Goal: Task Accomplishment & Management: Use online tool/utility

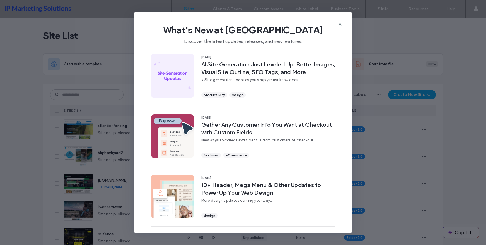
click at [329, 19] on div "What's New at [GEOGRAPHIC_DATA] Discover the latest updates, releases, and new …" at bounding box center [243, 31] width 218 height 39
click at [342, 24] on div "What's New at Duda Discover the latest updates, releases, and new features." at bounding box center [243, 31] width 218 height 39
click at [337, 23] on div "What's New at Duda Discover the latest updates, releases, and new features." at bounding box center [243, 31] width 218 height 39
click at [341, 26] on icon at bounding box center [340, 24] width 5 height 5
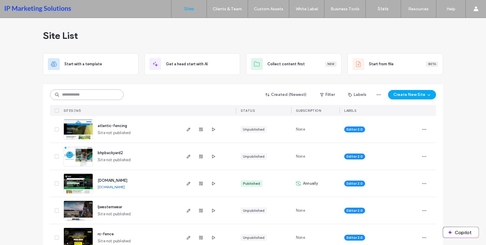
click at [108, 95] on input at bounding box center [87, 94] width 74 height 11
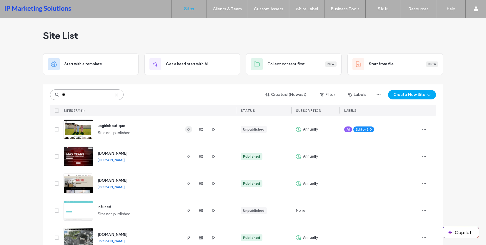
type input "**"
click at [185, 104] on span "button" at bounding box center [188, 129] width 7 height 7
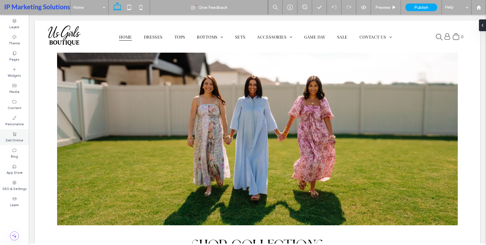
click at [17, 136] on div "Sell Online" at bounding box center [14, 137] width 29 height 16
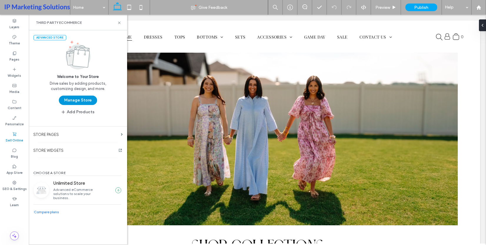
click at [79, 100] on button "Manage Store" at bounding box center [78, 100] width 38 height 9
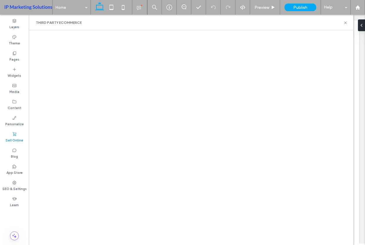
click at [234, 244] on div at bounding box center [191, 137] width 325 height 215
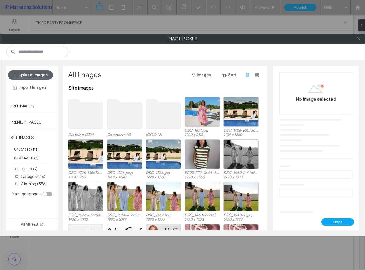
click at [357, 39] on icon at bounding box center [359, 38] width 4 height 4
click at [355, 37] on div at bounding box center [358, 38] width 9 height 9
click at [357, 38] on icon at bounding box center [359, 38] width 4 height 4
drag, startPoint x: 58, startPoint y: 78, endPoint x: 47, endPoint y: 72, distance: 12.5
click at [58, 78] on div "Upload Images Import Images Free Images Premium Images SITE IMAGES UPLOADED ( 8…" at bounding box center [182, 148] width 365 height 176
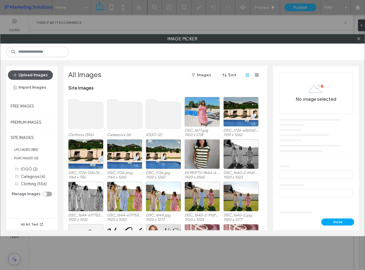
click at [45, 70] on button "Upload Images" at bounding box center [30, 74] width 45 height 9
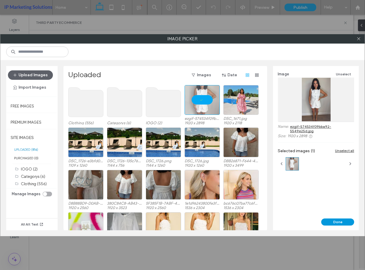
click at [344, 222] on button "Done" at bounding box center [338, 221] width 33 height 7
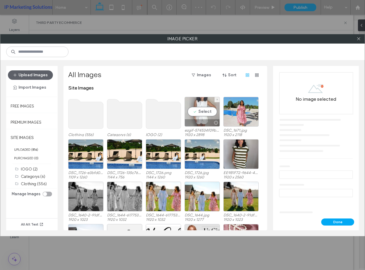
click at [195, 108] on div "Select" at bounding box center [202, 112] width 35 height 30
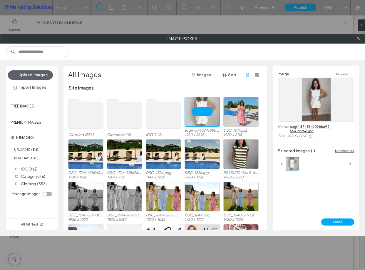
click at [345, 222] on button "Done" at bounding box center [338, 221] width 33 height 7
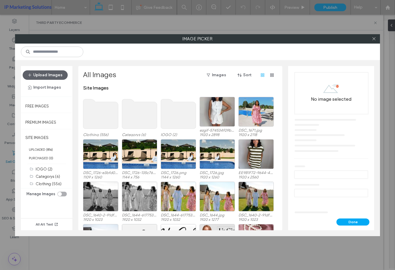
click at [115, 118] on use at bounding box center [100, 113] width 35 height 29
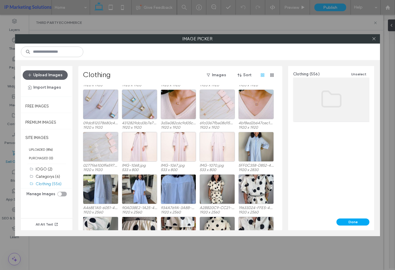
scroll to position [725, 0]
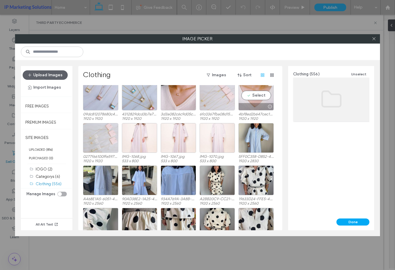
click at [269, 99] on div "Select" at bounding box center [255, 96] width 35 height 30
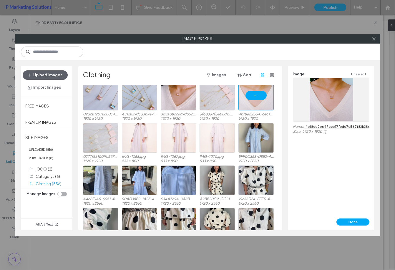
click at [348, 227] on div "Done" at bounding box center [331, 224] width 86 height 12
click at [347, 223] on button "Done" at bounding box center [352, 221] width 33 height 7
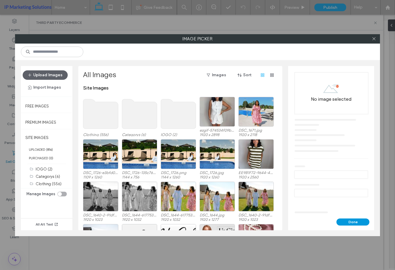
click at [343, 223] on button "Done" at bounding box center [352, 221] width 33 height 7
click at [373, 41] on icon at bounding box center [374, 38] width 4 height 4
click at [140, 122] on use at bounding box center [139, 113] width 35 height 29
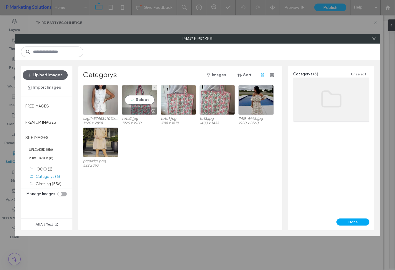
click at [144, 115] on div "Select tote2.jpg 1920 x 1920" at bounding box center [139, 104] width 35 height 39
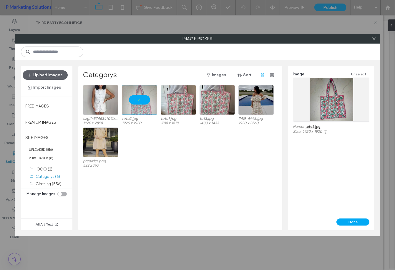
drag, startPoint x: 356, startPoint y: 226, endPoint x: 352, endPoint y: 222, distance: 5.4
click at [356, 226] on div "Done" at bounding box center [331, 224] width 86 height 12
click at [352, 220] on button "Done" at bounding box center [352, 221] width 33 height 7
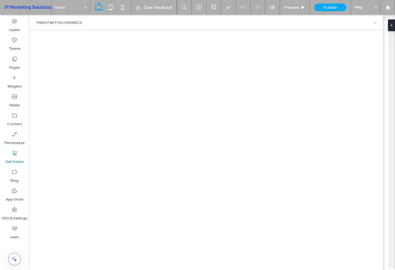
drag, startPoint x: 373, startPoint y: 21, endPoint x: 377, endPoint y: 24, distance: 4.8
click at [373, 21] on div "Third Party eCommerce" at bounding box center [206, 22] width 340 height 5
click at [377, 24] on icon at bounding box center [375, 23] width 4 height 4
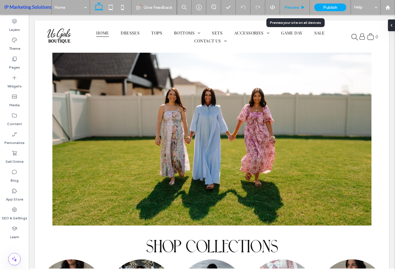
click at [295, 10] on span "Preview" at bounding box center [291, 7] width 15 height 5
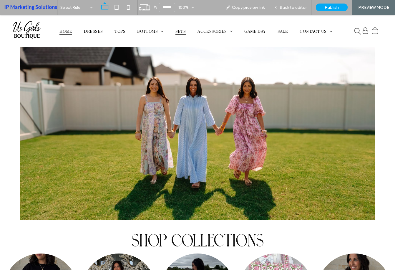
click at [177, 29] on span "Sets" at bounding box center [180, 31] width 11 height 8
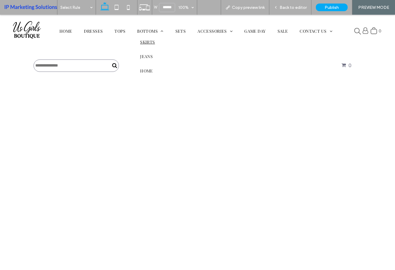
click at [148, 42] on span "Skirts" at bounding box center [147, 42] width 15 height 6
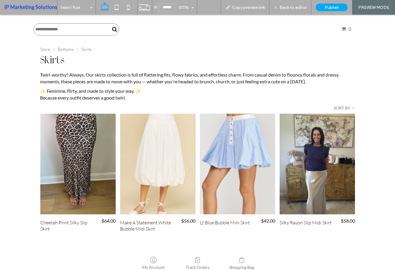
scroll to position [59, 0]
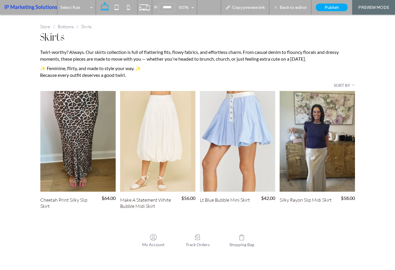
click div "Cheetah Print Silky Slip Skirt"
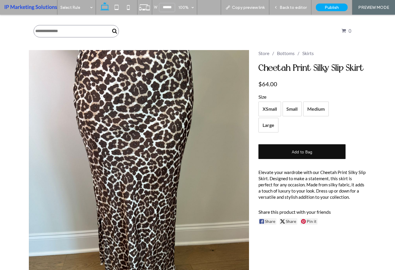
scroll to position [29, 0]
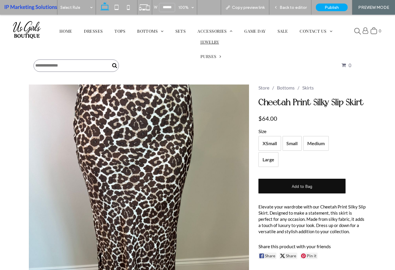
click at [210, 44] on span "Jewelry" at bounding box center [209, 42] width 19 height 6
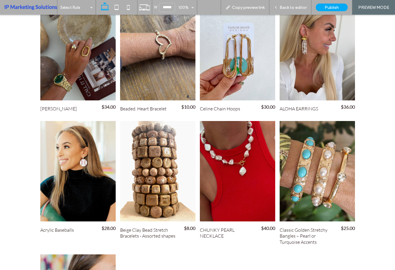
scroll to position [206, 0]
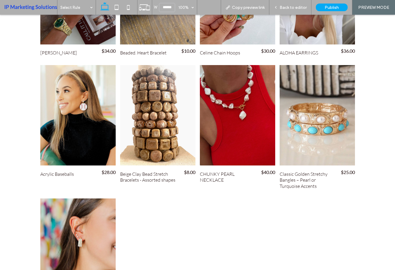
click div "Classic Golden Stretchy Bangles – Pearl or Turquoise Accents"
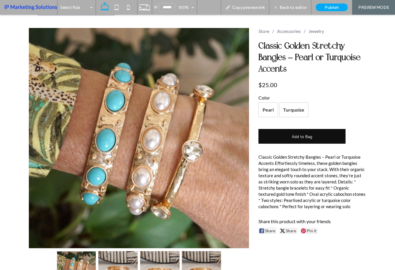
scroll to position [59, 0]
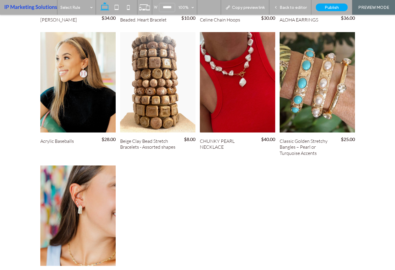
scroll to position [353, 0]
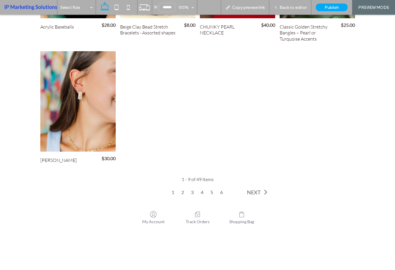
click at [187, 194] on link "2" at bounding box center [192, 192] width 10 height 6
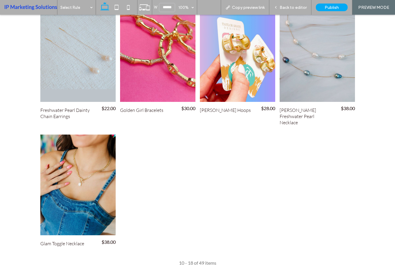
scroll to position [382, 0]
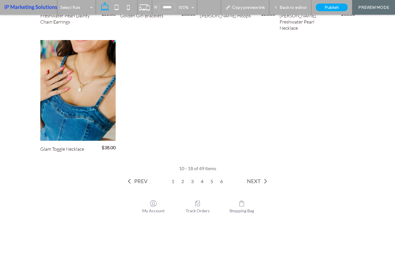
click at [197, 178] on link "3" at bounding box center [202, 181] width 10 height 6
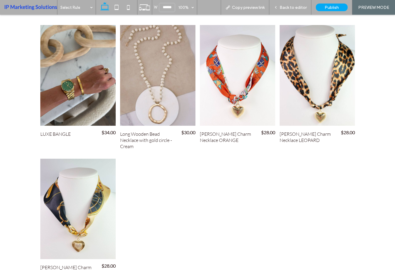
scroll to position [324, 0]
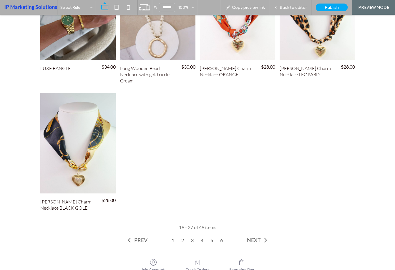
click at [207, 241] on link "4" at bounding box center [212, 240] width 10 height 6
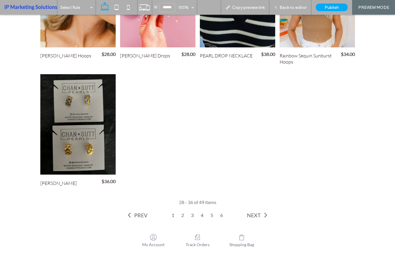
scroll to position [441, 0]
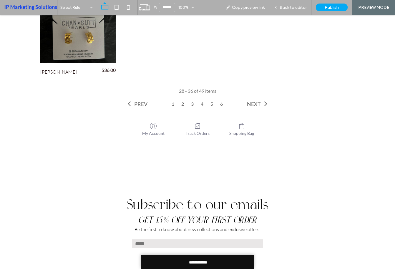
click at [217, 106] on link "5" at bounding box center [222, 104] width 10 height 6
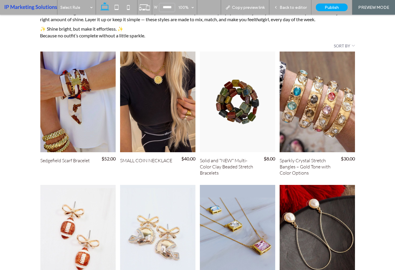
scroll to position [88, 0]
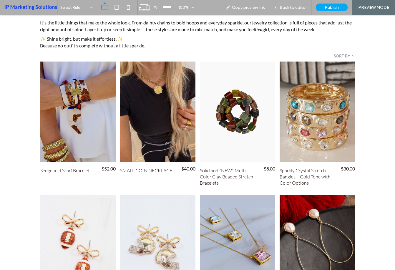
click div "Sparkly Crystal Stretch Bangles – Gold Tone with Color Options"
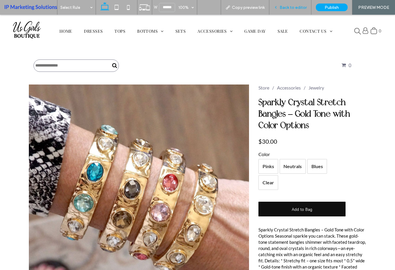
drag, startPoint x: 300, startPoint y: 3, endPoint x: 284, endPoint y: 11, distance: 18.0
click at [300, 3] on div "Back to editor" at bounding box center [290, 7] width 42 height 15
click div "Back to editor"
click span
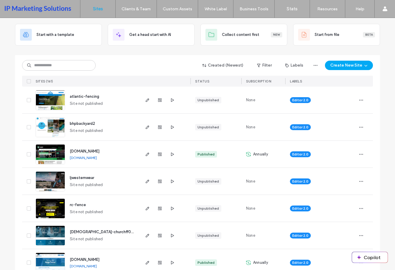
click at [74, 59] on div "Created (Newest) Filter Labels Create New Site SITES (161) STATUS SUBSCRIPTION …" at bounding box center [197, 70] width 351 height 31
click at [74, 65] on input at bounding box center [59, 65] width 74 height 11
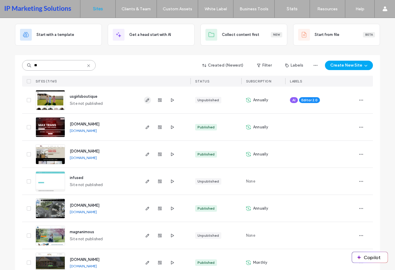
type input "**"
click at [146, 100] on use "button" at bounding box center [148, 100] width 4 height 4
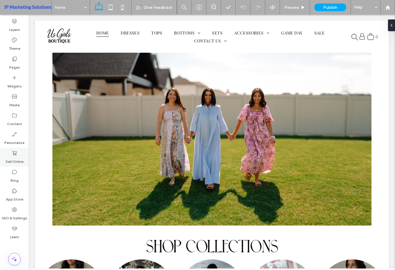
click at [13, 154] on use at bounding box center [14, 153] width 4 height 5
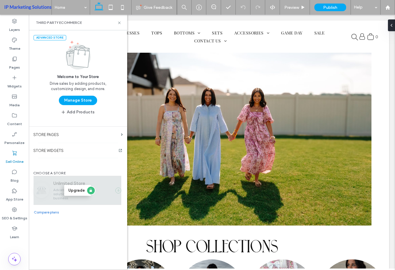
drag, startPoint x: 87, startPoint y: 98, endPoint x: 81, endPoint y: 202, distance: 104.3
click at [86, 138] on div "Advanced Store Welcome to Your Store Drive sales by adding products, customizin…" at bounding box center [78, 149] width 98 height 239
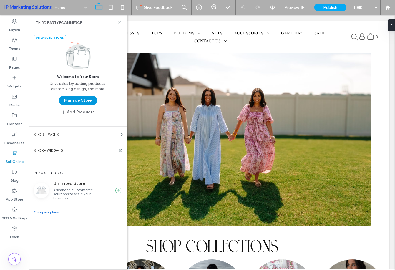
click at [90, 101] on button "Manage Store" at bounding box center [78, 100] width 38 height 9
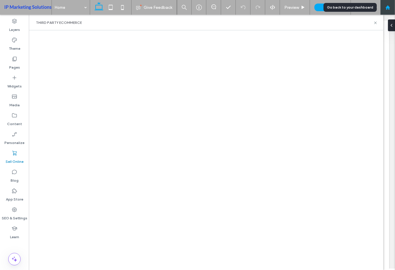
click at [389, 10] on div at bounding box center [387, 7] width 15 height 15
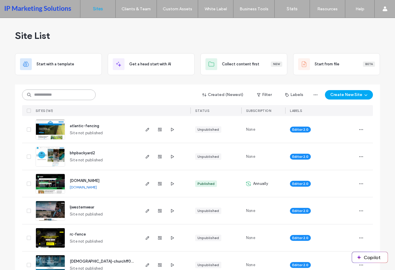
click at [84, 92] on input at bounding box center [59, 94] width 74 height 11
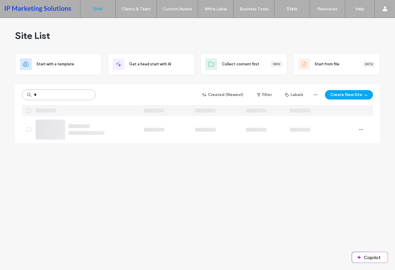
type input "*"
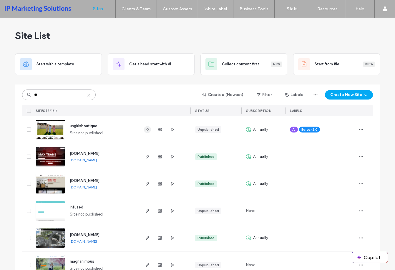
type input "**"
click at [145, 129] on icon "button" at bounding box center [147, 129] width 5 height 5
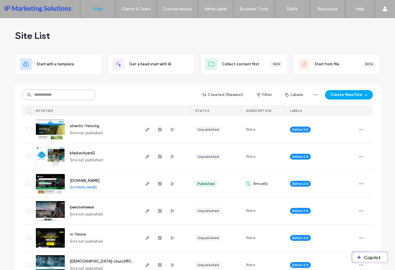
click at [85, 95] on input at bounding box center [59, 94] width 74 height 11
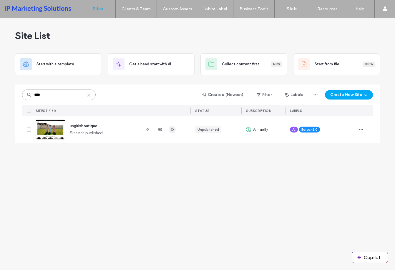
type input "****"
click at [172, 131] on icon "button" at bounding box center [172, 129] width 5 height 5
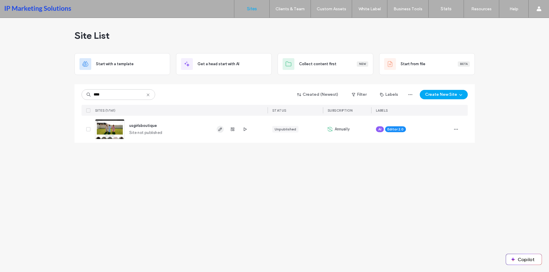
click at [220, 129] on icon "button" at bounding box center [220, 129] width 5 height 5
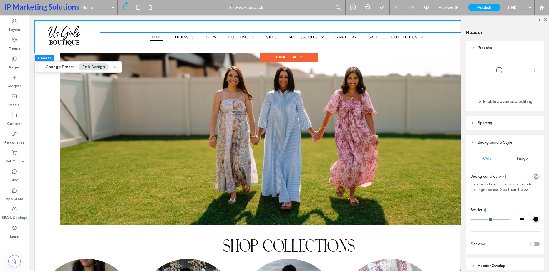
click at [261, 39] on link "Sets" at bounding box center [271, 37] width 22 height 8
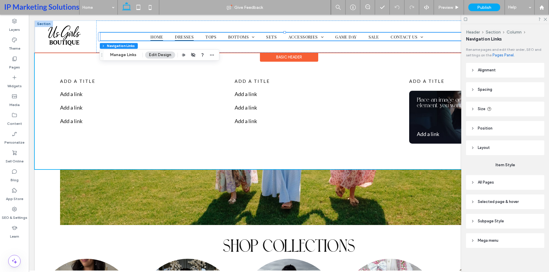
click at [187, 39] on span "Dresses" at bounding box center [184, 37] width 19 height 8
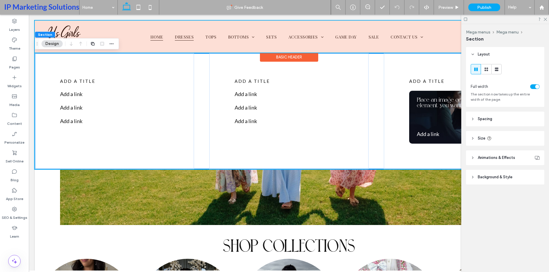
click at [195, 33] on div at bounding box center [289, 37] width 508 height 32
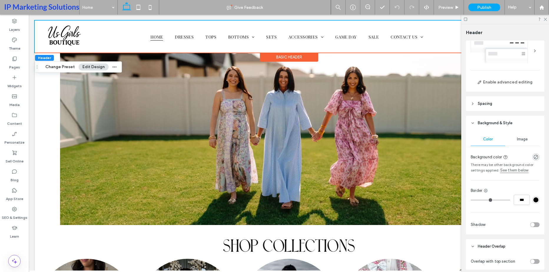
scroll to position [29, 0]
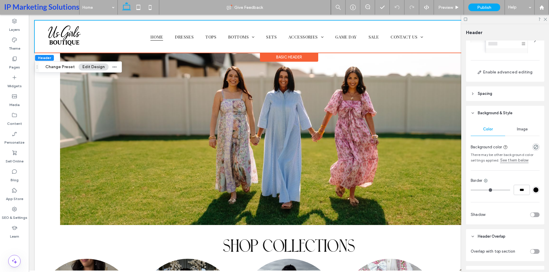
click at [281, 59] on div "Basic Header" at bounding box center [289, 57] width 58 height 9
click at [62, 68] on button "Change Preset" at bounding box center [59, 67] width 37 height 7
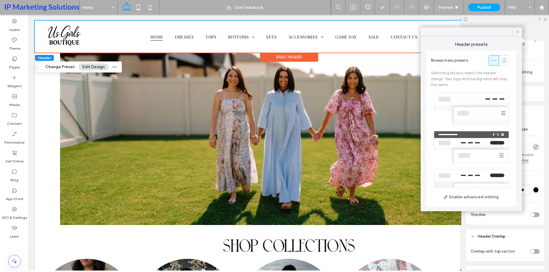
drag, startPoint x: 515, startPoint y: 32, endPoint x: 420, endPoint y: 31, distance: 94.7
click at [515, 32] on icon at bounding box center [517, 31] width 5 height 5
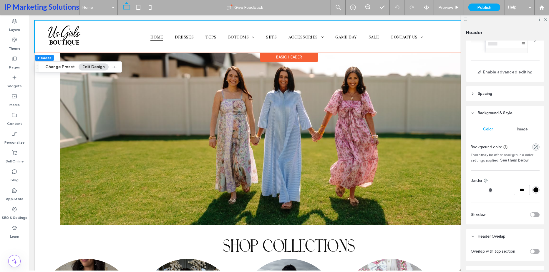
click at [88, 69] on button "Edit Design" at bounding box center [94, 67] width 30 height 7
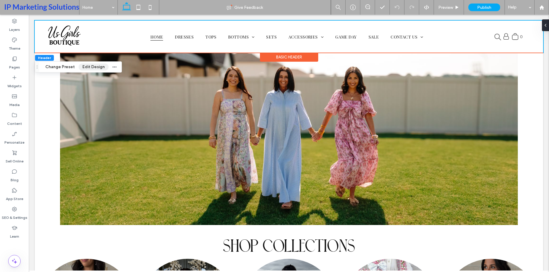
click at [88, 69] on button "Edit Design" at bounding box center [94, 67] width 30 height 7
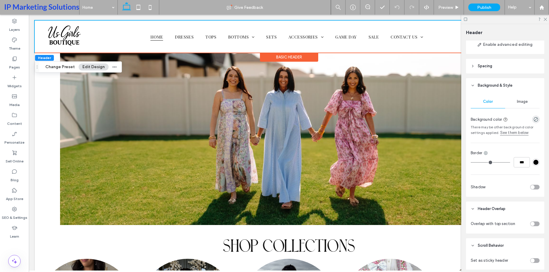
scroll to position [81, 0]
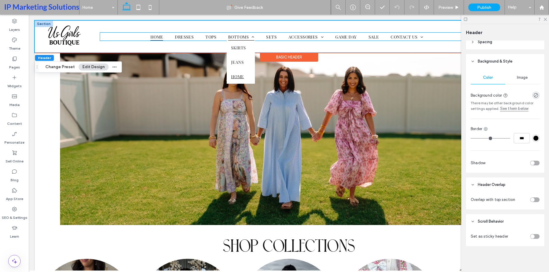
click at [223, 37] on link "Bottoms" at bounding box center [241, 37] width 38 height 8
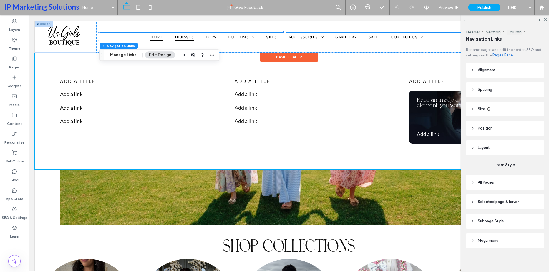
click at [177, 35] on span "Dresses" at bounding box center [184, 37] width 19 height 8
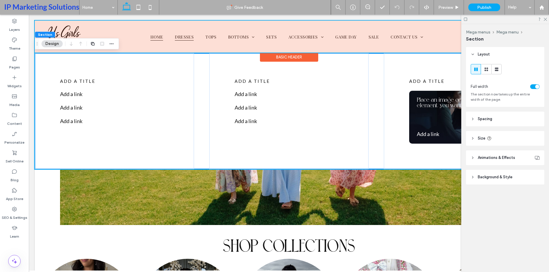
click at [264, 57] on div "Basic Header" at bounding box center [289, 57] width 58 height 9
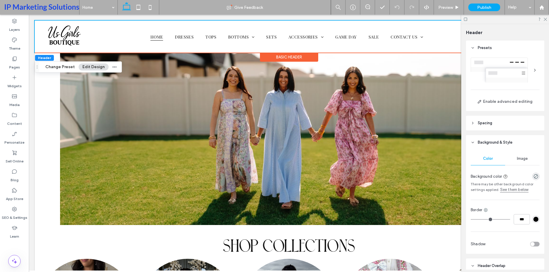
click at [264, 57] on div "Basic Header" at bounding box center [289, 57] width 58 height 9
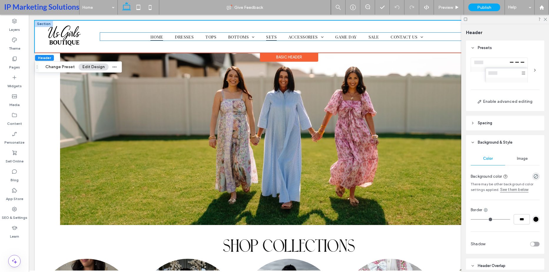
click at [276, 37] on link "Sets" at bounding box center [271, 37] width 22 height 8
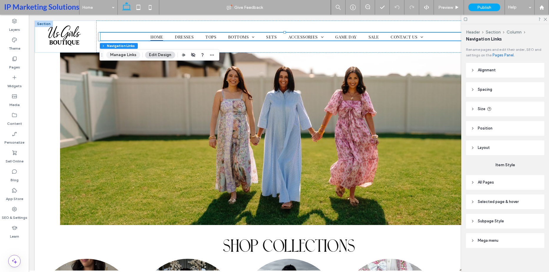
click at [131, 55] on button "Manage Links" at bounding box center [123, 54] width 34 height 7
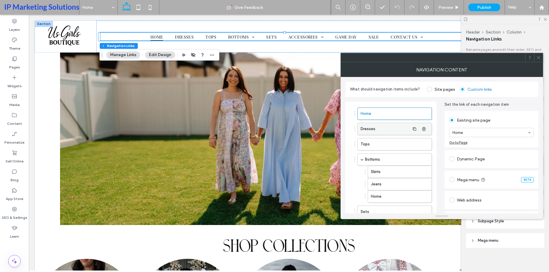
click at [394, 126] on label "Dresses" at bounding box center [384, 129] width 49 height 12
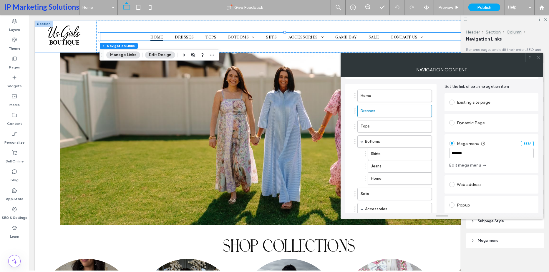
scroll to position [0, 0]
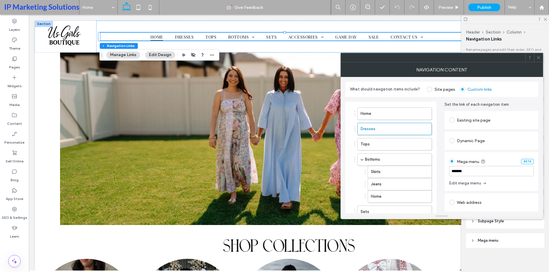
click at [477, 123] on div "Existing site page" at bounding box center [491, 120] width 84 height 9
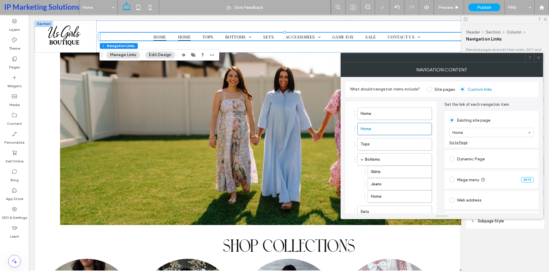
click at [466, 158] on div "Dynamic Page" at bounding box center [491, 158] width 84 height 9
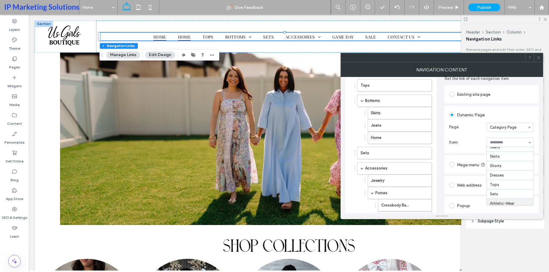
scroll to position [61, 0]
click at [472, 142] on span "Item:" at bounding box center [466, 143] width 35 height 6
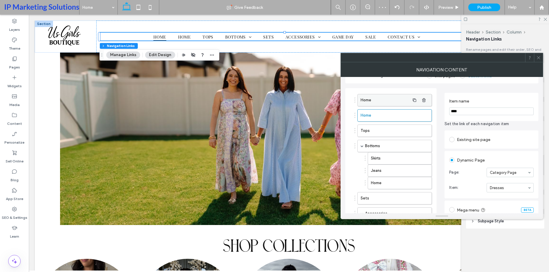
scroll to position [0, 0]
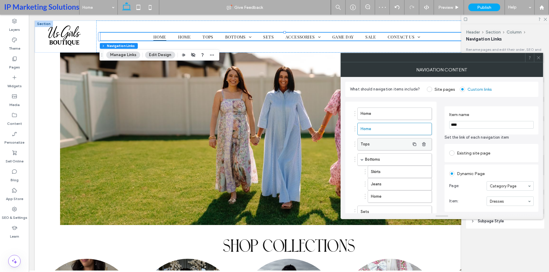
click at [371, 148] on label "Tops" at bounding box center [384, 145] width 49 height 12
click at [377, 129] on label "Home" at bounding box center [384, 129] width 49 height 12
click at [464, 122] on input "****" at bounding box center [491, 125] width 84 height 8
type input "*******"
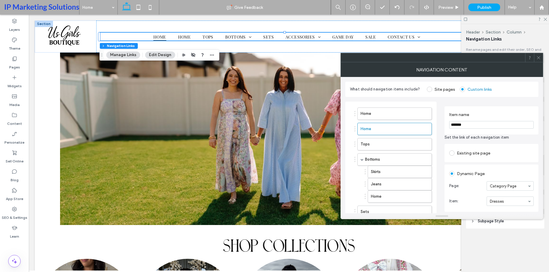
click at [436, 118] on div "Home Home Tops Bottoms Skirts Jeans Home Sets Accessories Jewelry Purses Crossb…" at bounding box center [390, 251] width 91 height 298
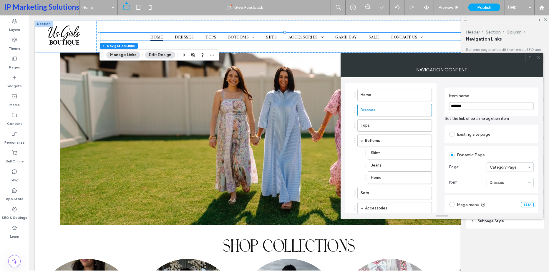
scroll to position [29, 0]
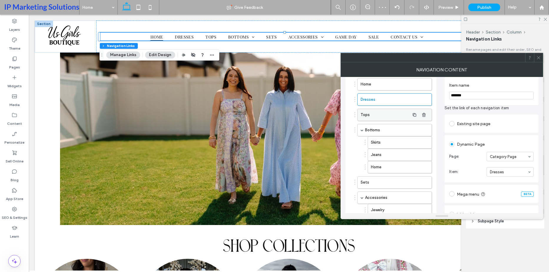
click at [382, 114] on label "Tops" at bounding box center [384, 115] width 49 height 12
click at [379, 129] on label "Bottoms" at bounding box center [387, 130] width 45 height 12
click at [385, 145] on label "Skirts" at bounding box center [390, 143] width 39 height 12
click at [384, 155] on label "Jeans" at bounding box center [390, 155] width 39 height 12
click at [383, 165] on label "Home" at bounding box center [390, 168] width 39 height 12
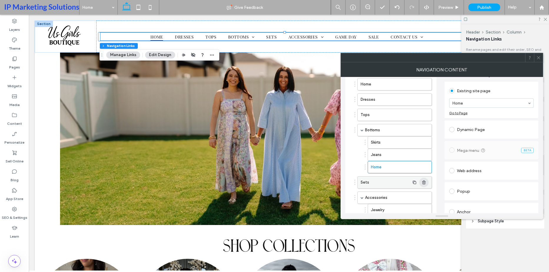
click at [424, 168] on icon "button" at bounding box center [423, 167] width 5 height 5
click at [438, 173] on div "Home Dresses Tops Bottoms Skirts Jeans Sets Accessories Jewelry Purses Crossbod…" at bounding box center [441, 213] width 193 height 290
click at [387, 173] on label "Sets" at bounding box center [384, 170] width 49 height 12
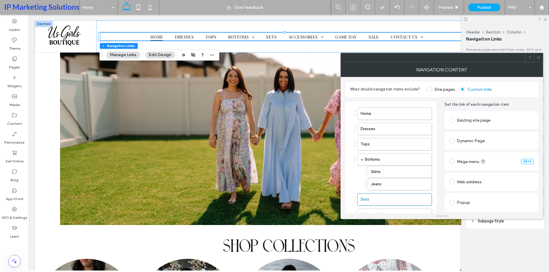
scroll to position [59, 0]
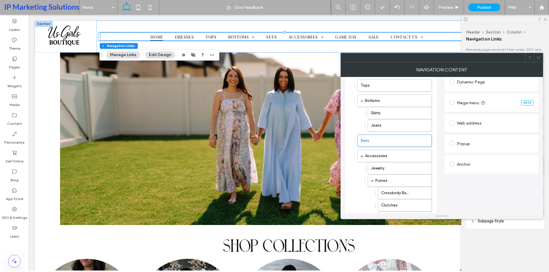
click at [476, 86] on div "Dynamic Page" at bounding box center [491, 81] width 84 height 9
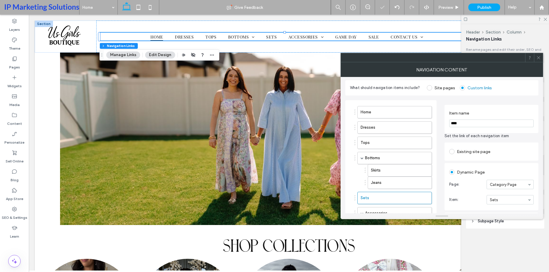
scroll to position [0, 0]
click at [442, 140] on div "Home Dresses Tops Bottoms Skirts Jeans Sets Accessories Jewelry Purses Crossbod…" at bounding box center [441, 242] width 193 height 290
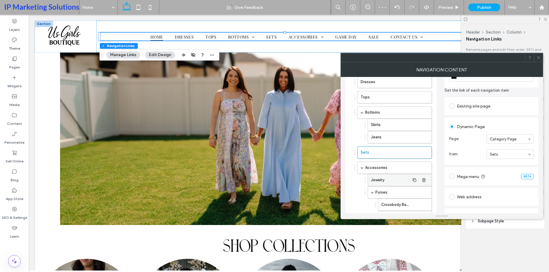
scroll to position [88, 0]
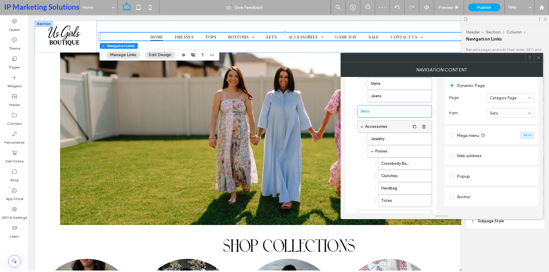
click at [387, 127] on label "Accessories" at bounding box center [387, 127] width 45 height 12
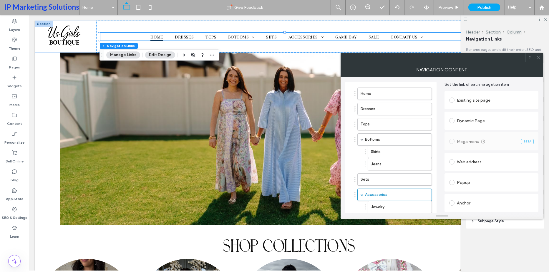
scroll to position [29, 0]
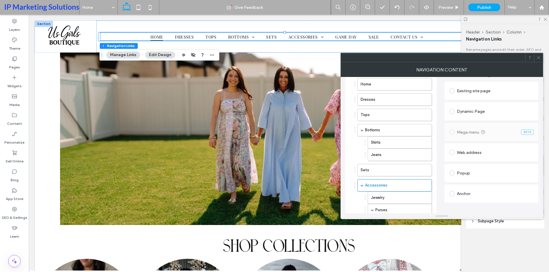
click at [479, 114] on div "Dynamic Page" at bounding box center [491, 111] width 84 height 9
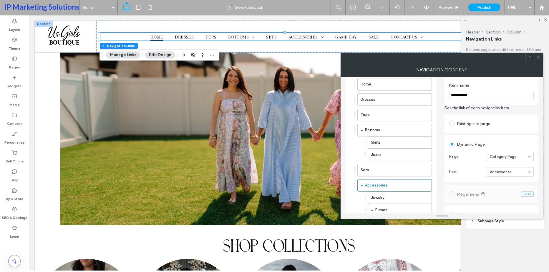
click at [480, 182] on div "Dynamic Page Page: Category Page Item: Accessories" at bounding box center [491, 158] width 94 height 47
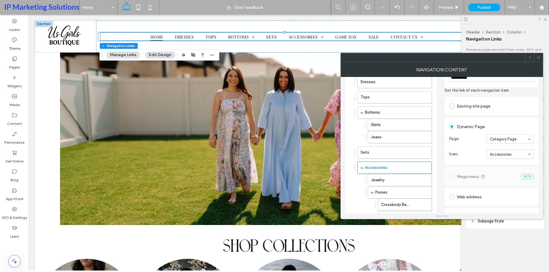
scroll to position [88, 0]
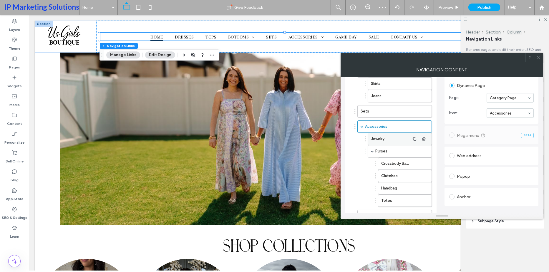
click at [391, 138] on label "Jewelry" at bounding box center [390, 139] width 39 height 12
click at [381, 153] on label "Purses" at bounding box center [392, 152] width 34 height 12
click at [396, 164] on label "Crossbody Bags" at bounding box center [395, 164] width 29 height 12
click at [401, 175] on label "Clutches" at bounding box center [395, 176] width 29 height 12
click at [402, 189] on label "Handbag" at bounding box center [395, 189] width 29 height 12
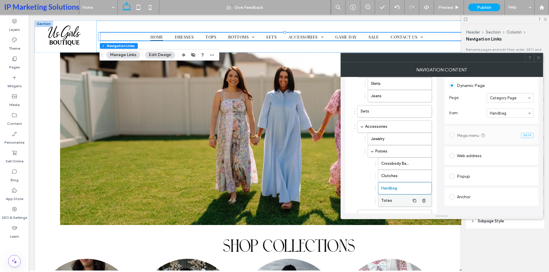
click at [399, 202] on label "Totes" at bounding box center [395, 201] width 29 height 12
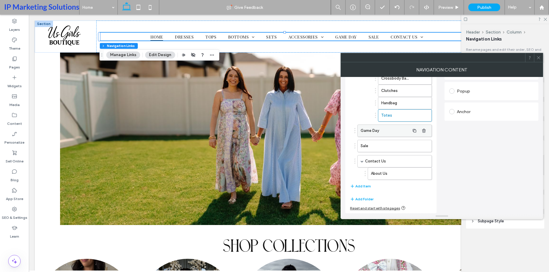
click at [389, 130] on label "Game Day" at bounding box center [384, 131] width 49 height 12
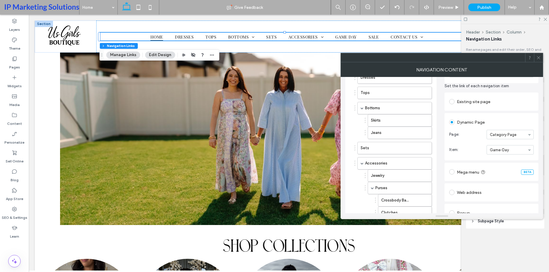
scroll to position [174, 0]
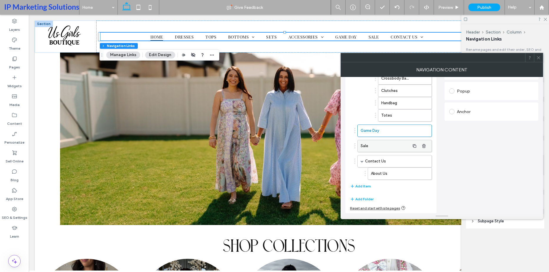
click at [398, 148] on label "Sale" at bounding box center [384, 146] width 49 height 12
click at [390, 161] on label "Contact Us" at bounding box center [387, 162] width 45 height 12
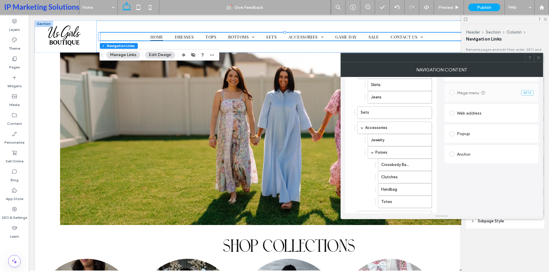
scroll to position [147, 0]
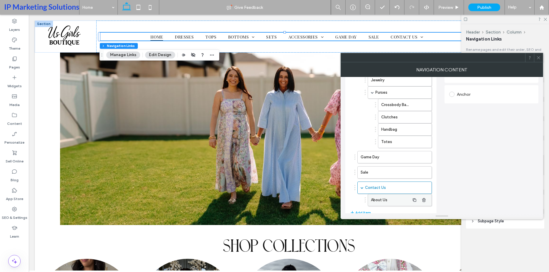
click at [375, 201] on label "About Us" at bounding box center [390, 200] width 39 height 12
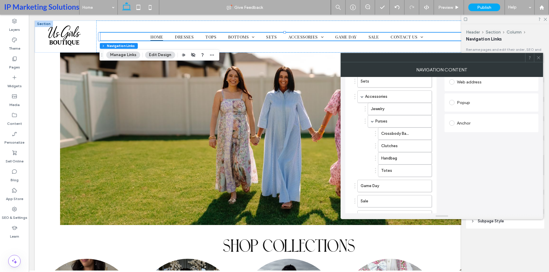
scroll to position [29, 0]
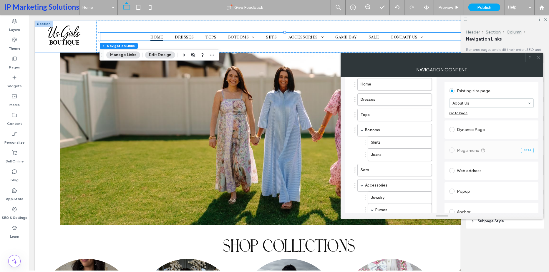
click at [541, 56] on div at bounding box center [538, 57] width 9 height 9
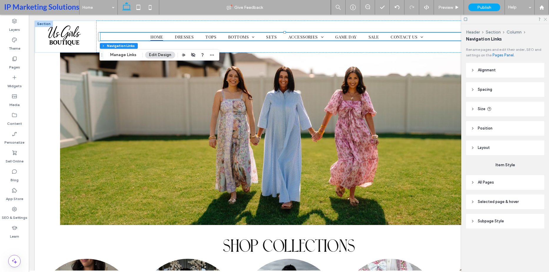
click at [545, 19] on use at bounding box center [544, 19] width 3 height 3
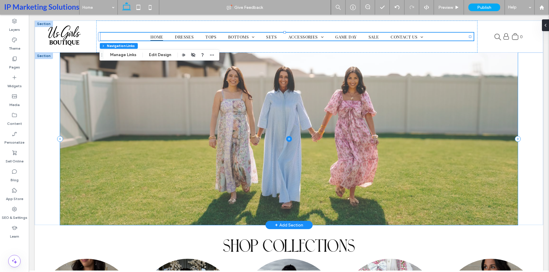
click at [89, 155] on span at bounding box center [288, 139] width 457 height 173
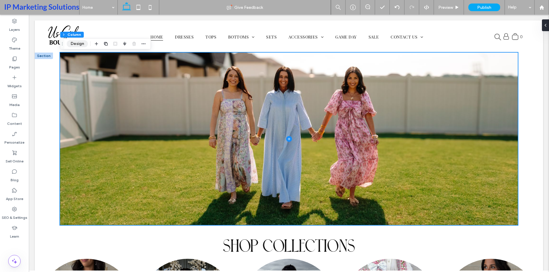
click at [78, 46] on button "Design" at bounding box center [77, 43] width 21 height 7
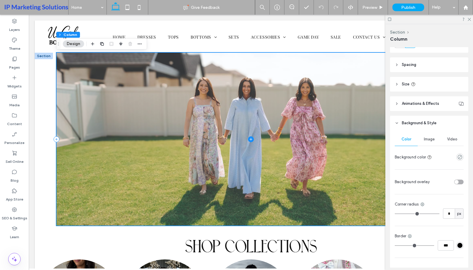
click at [287, 133] on span at bounding box center [250, 139] width 389 height 173
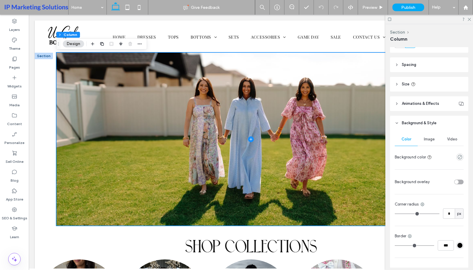
click at [431, 141] on span "Image" at bounding box center [429, 139] width 11 height 5
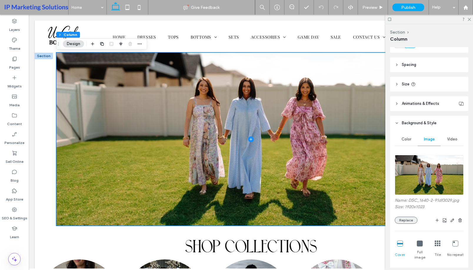
click at [408, 219] on button "Replace" at bounding box center [406, 220] width 23 height 7
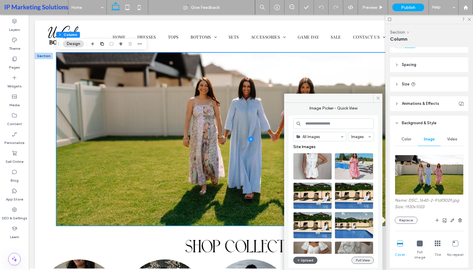
click at [362, 257] on button "Full View" at bounding box center [363, 260] width 22 height 7
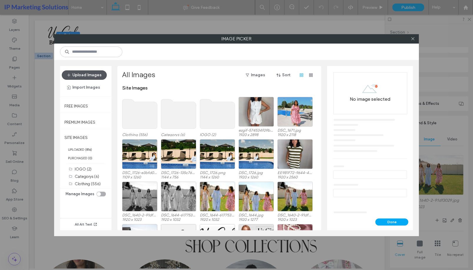
click at [89, 70] on div "Upload Images Import Images" at bounding box center [85, 81] width 51 height 31
click at [88, 73] on button "Upload Images" at bounding box center [84, 74] width 45 height 9
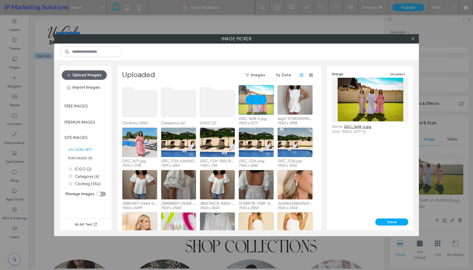
click at [380, 217] on div "Image Unselect Name: DSC_1638-2.jpg Size: 1920 x 1277" at bounding box center [370, 142] width 86 height 152
drag, startPoint x: 380, startPoint y: 219, endPoint x: 324, endPoint y: 235, distance: 59.1
click at [380, 219] on button "Done" at bounding box center [391, 221] width 33 height 7
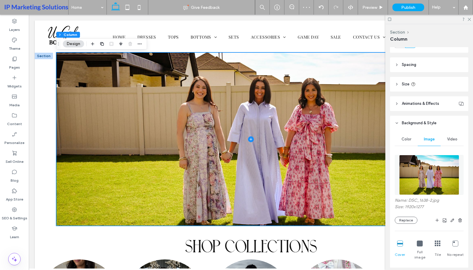
click at [473, 174] on html ".wqwq-1{fill:#231f20;} .cls-1q, .cls-2q { fill-rule: evenodd; } .cls-2q { fill:…" at bounding box center [236, 135] width 473 height 270
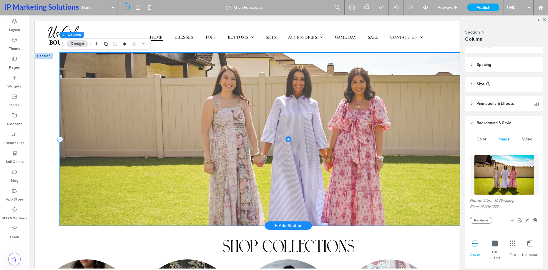
click at [407, 167] on span at bounding box center [288, 139] width 457 height 173
click at [71, 130] on span at bounding box center [288, 139] width 457 height 173
click at [62, 131] on span at bounding box center [288, 139] width 457 height 173
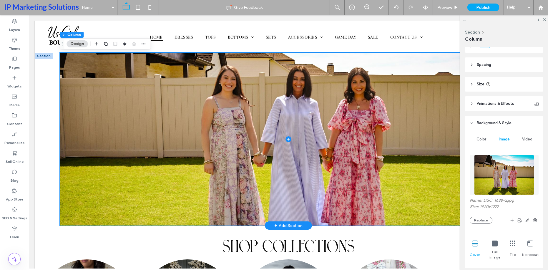
click at [59, 135] on div "Section + Add Section" at bounding box center [288, 139] width 507 height 173
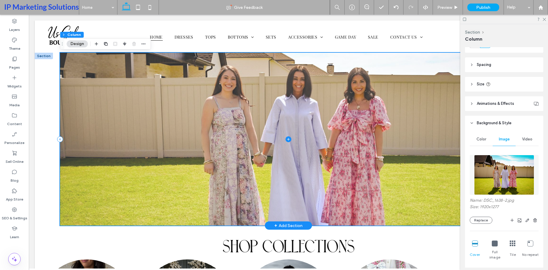
click at [79, 134] on span at bounding box center [288, 139] width 457 height 173
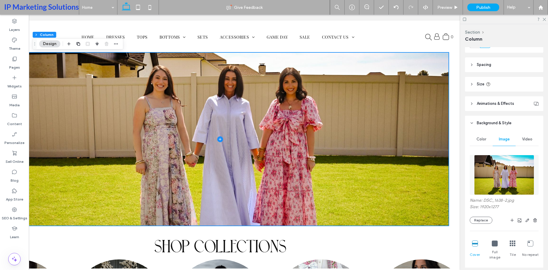
scroll to position [0, 72]
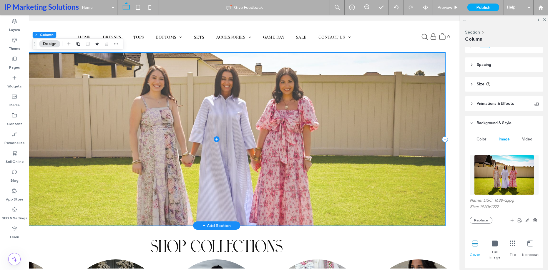
click at [438, 187] on span at bounding box center [216, 139] width 457 height 173
click at [418, 144] on span at bounding box center [216, 139] width 457 height 173
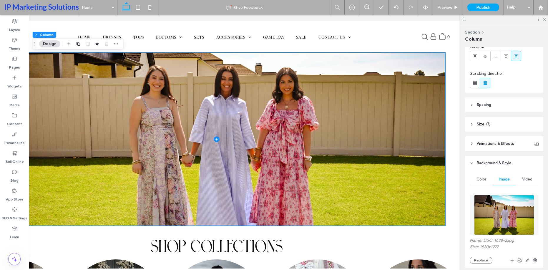
scroll to position [0, 0]
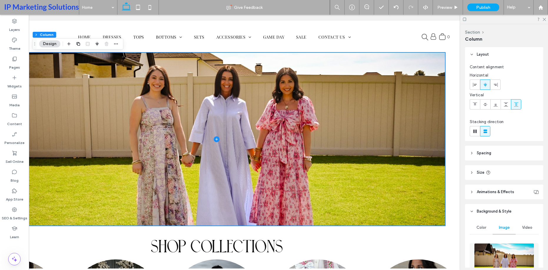
click at [473, 162] on div "Layout Content alignment Horizontal Vertical Stacking direction Spacing Spacing…" at bounding box center [506, 157] width 82 height 220
click at [473, 154] on header "Spacing" at bounding box center [504, 153] width 78 height 15
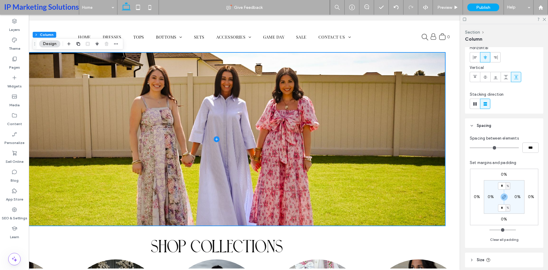
scroll to position [59, 0]
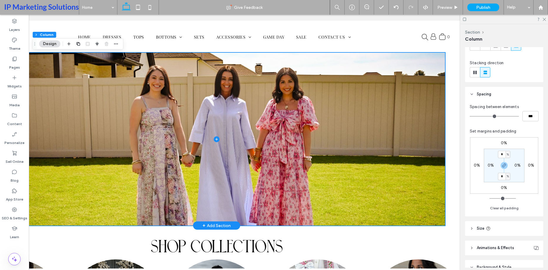
click at [445, 165] on div "Section + Add Section" at bounding box center [216, 139] width 507 height 173
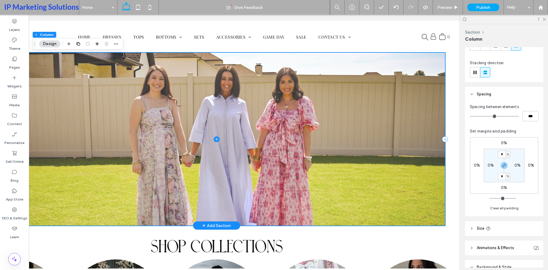
click at [429, 168] on span at bounding box center [216, 139] width 457 height 173
click at [444, 74] on div "Section + Add Section" at bounding box center [216, 139] width 507 height 173
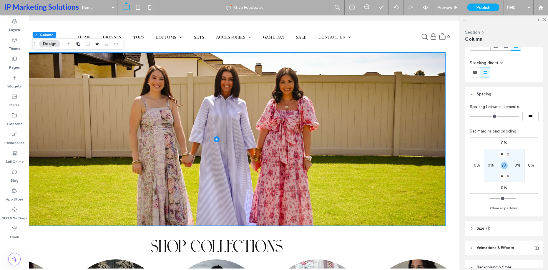
scroll to position [0, 0]
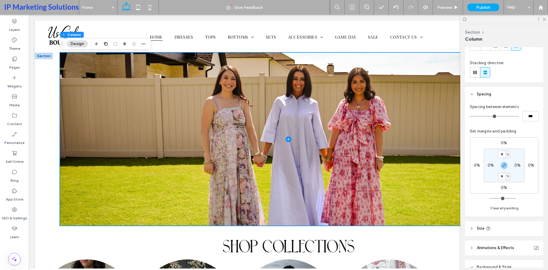
drag, startPoint x: 314, startPoint y: 268, endPoint x: 88, endPoint y: 166, distance: 248.7
click at [47, 91] on div "Section + Add Section" at bounding box center [288, 139] width 507 height 173
click at [50, 61] on div "Section + Add Section" at bounding box center [288, 139] width 507 height 173
click at [48, 57] on div at bounding box center [44, 56] width 18 height 6
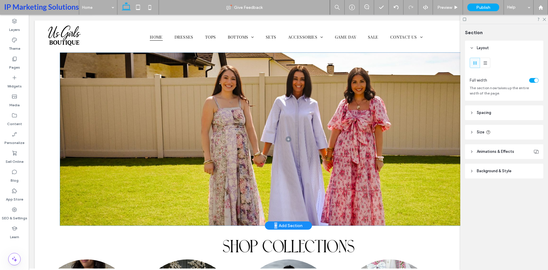
click at [48, 57] on div "Section + Add Section" at bounding box center [288, 139] width 507 height 173
click at [47, 58] on div "Section + Add Section" at bounding box center [288, 139] width 507 height 173
click at [473, 109] on header "Spacing" at bounding box center [504, 112] width 78 height 15
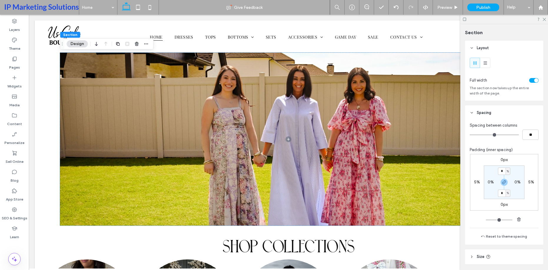
click at [473, 182] on label "5%" at bounding box center [531, 181] width 6 height 5
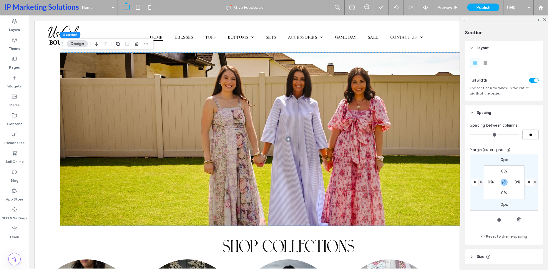
type input "**"
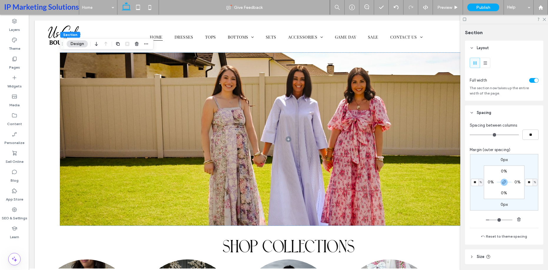
type input "**"
click at [473, 219] on input "range" at bounding box center [499, 219] width 26 height 1
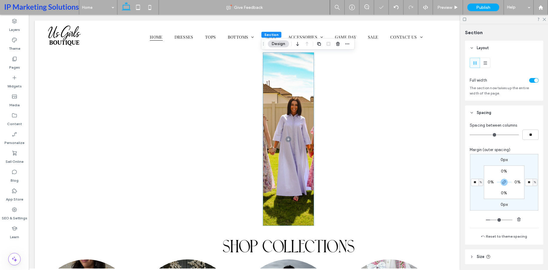
type input "**"
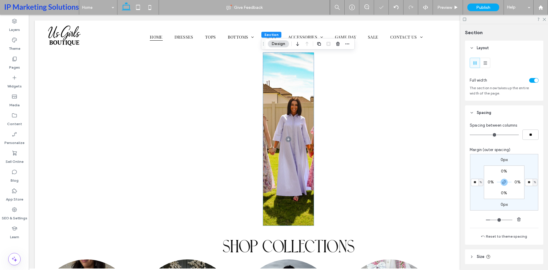
type input "**"
type input "*"
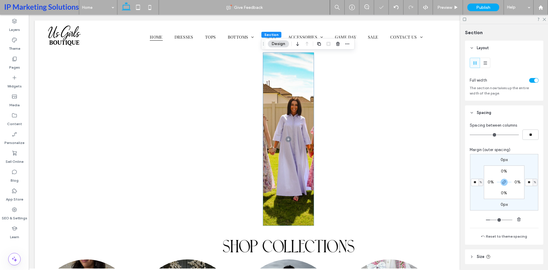
type input "*"
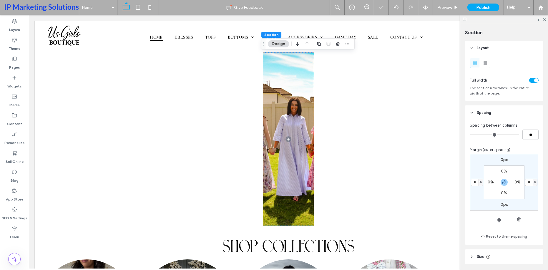
type input "*"
type input "**"
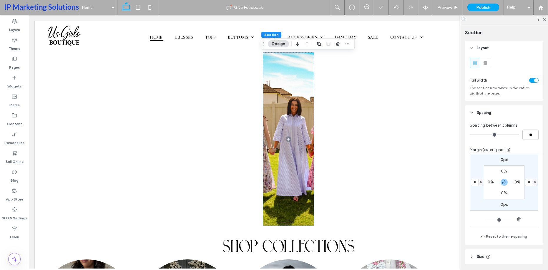
type input "**"
click at [473, 220] on input "range" at bounding box center [499, 219] width 26 height 1
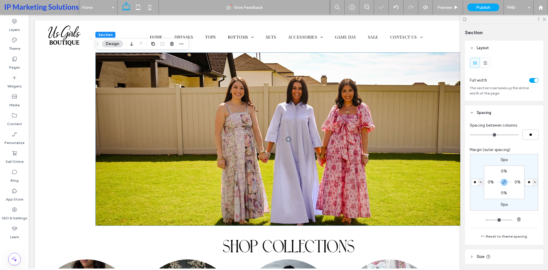
type input "*"
click at [473, 220] on input "range" at bounding box center [499, 219] width 26 height 1
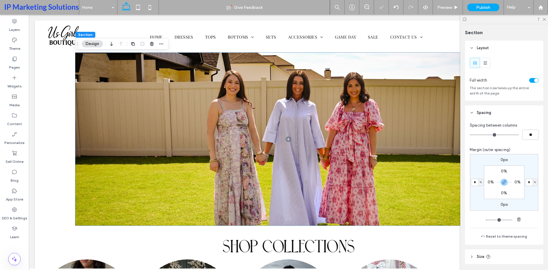
type input "**"
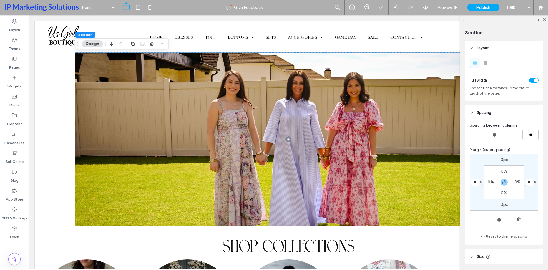
type input "**"
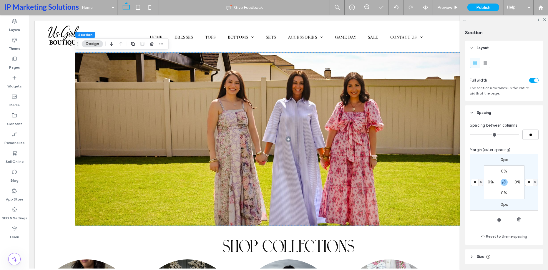
type input "**"
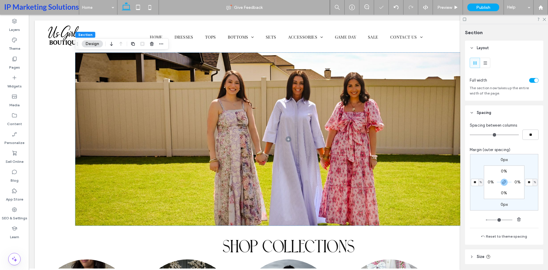
type input "**"
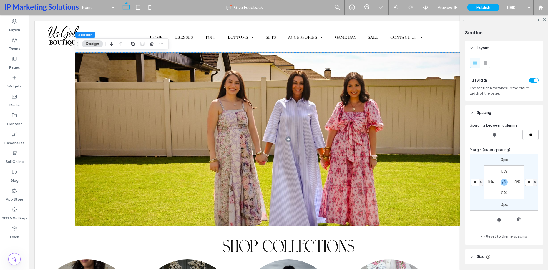
type input "**"
click at [473, 220] on input "range" at bounding box center [499, 219] width 26 height 1
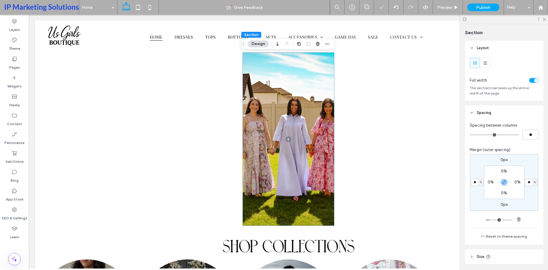
type input "**"
click at [473, 220] on input "range" at bounding box center [499, 219] width 26 height 1
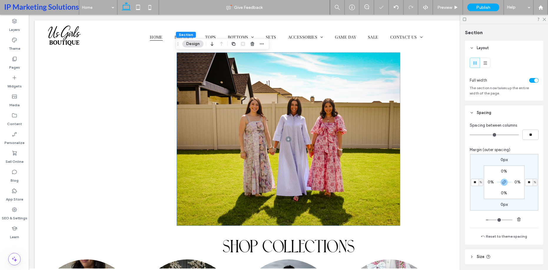
type input "**"
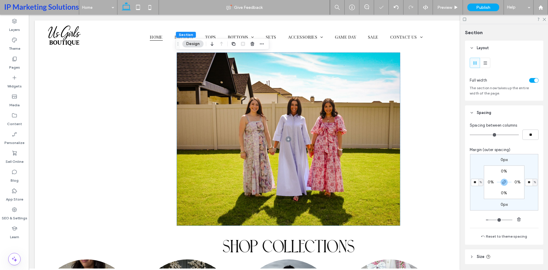
type input "**"
click at [473, 220] on input "range" at bounding box center [499, 219] width 26 height 1
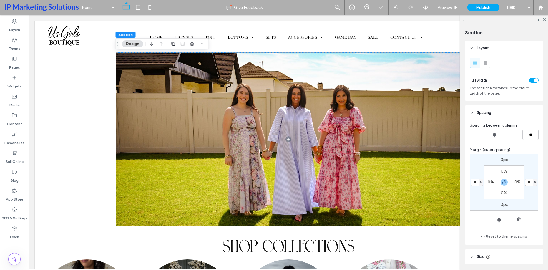
type input "**"
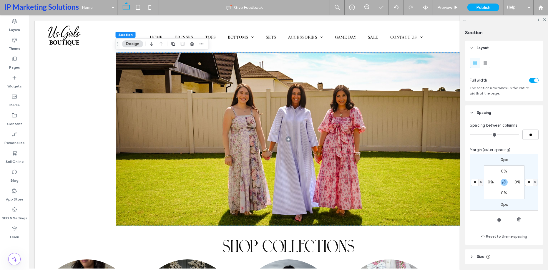
type input "**"
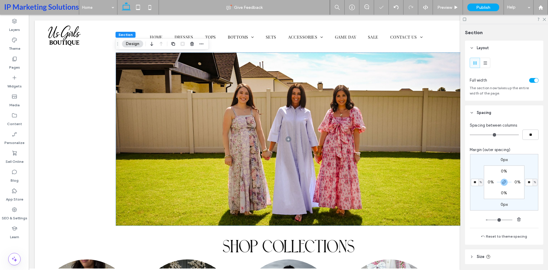
type input "**"
click at [473, 220] on input "range" at bounding box center [499, 219] width 26 height 1
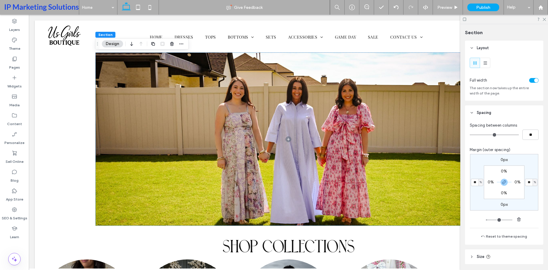
type input "**"
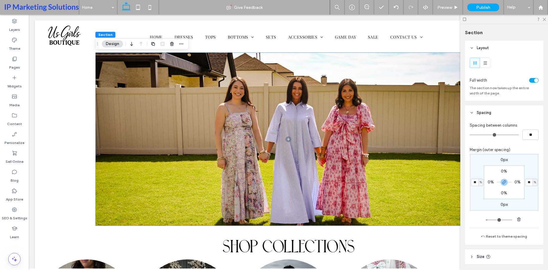
type input "**"
type input "*"
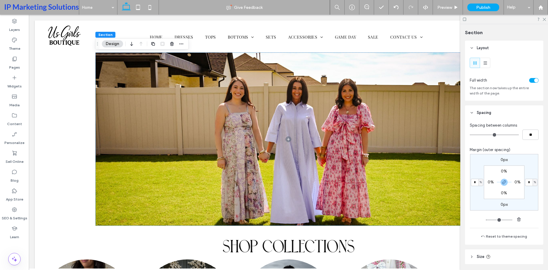
type input "*"
click at [473, 220] on input "range" at bounding box center [499, 219] width 26 height 1
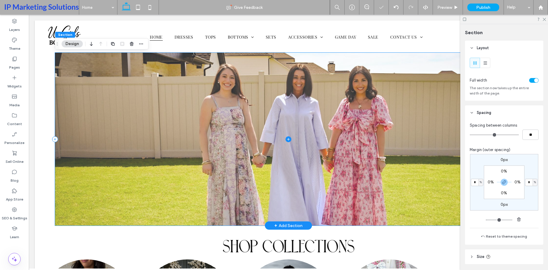
click at [336, 129] on span at bounding box center [288, 139] width 467 height 173
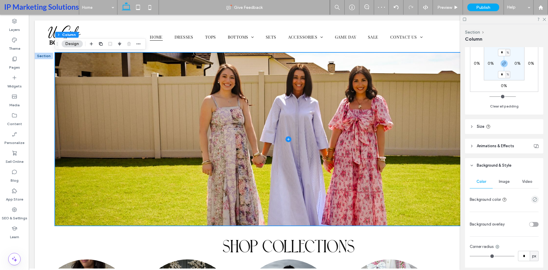
scroll to position [239, 0]
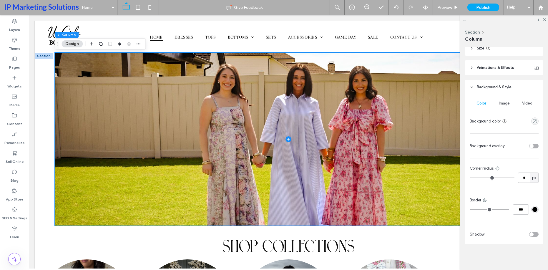
click at [473, 99] on div "Image" at bounding box center [503, 103] width 23 height 13
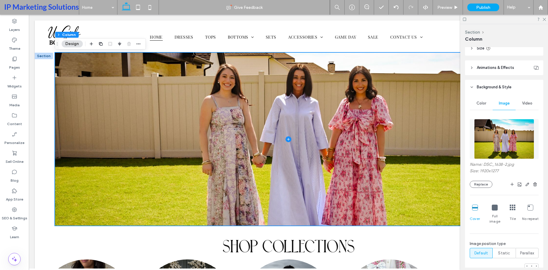
scroll to position [327, 0]
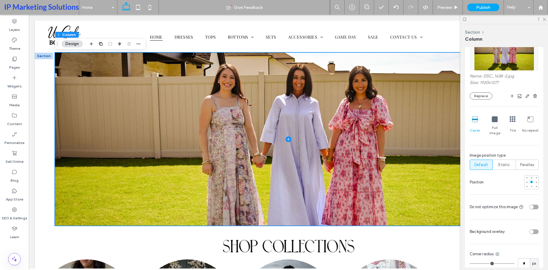
click at [473, 121] on icon at bounding box center [495, 119] width 6 height 6
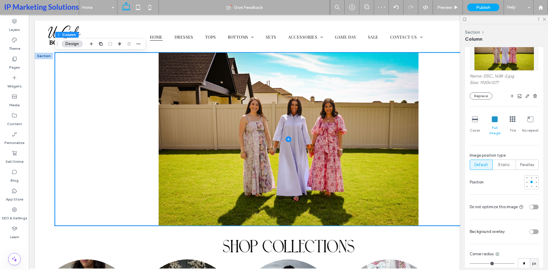
click at [473, 204] on div "toggle" at bounding box center [533, 206] width 9 height 5
click at [473, 205] on div "toggle" at bounding box center [536, 207] width 4 height 4
click at [472, 124] on div "Cover" at bounding box center [474, 126] width 10 height 24
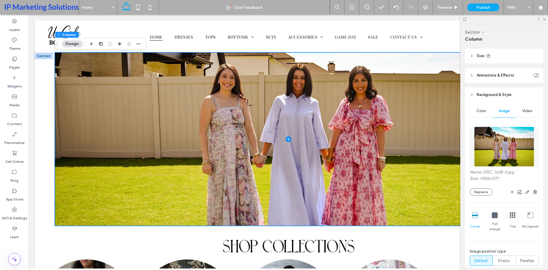
scroll to position [231, 0]
click at [473, 195] on button "Replace" at bounding box center [480, 192] width 23 height 7
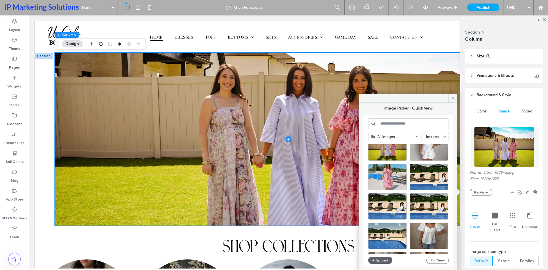
scroll to position [88, 0]
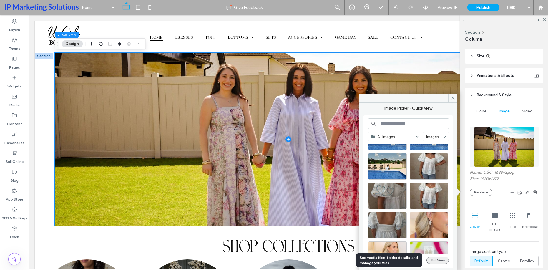
click at [432, 258] on button "Full View" at bounding box center [437, 260] width 22 height 7
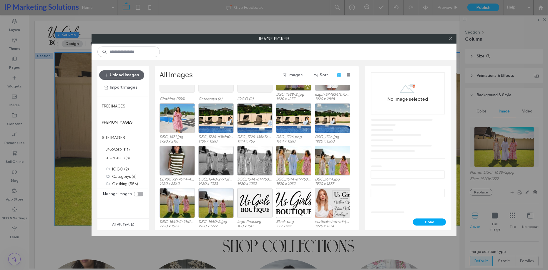
scroll to position [36, 0]
click at [334, 162] on div "Select" at bounding box center [332, 160] width 35 height 30
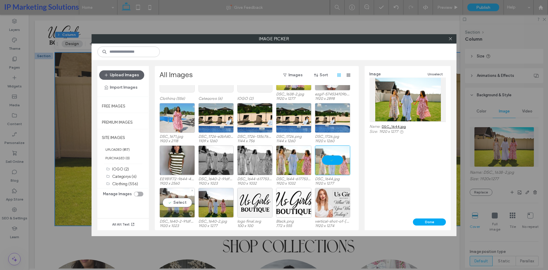
click at [177, 202] on div "Select" at bounding box center [176, 203] width 35 height 30
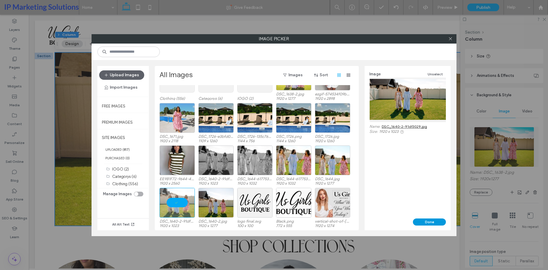
click at [430, 222] on button "Done" at bounding box center [429, 221] width 33 height 7
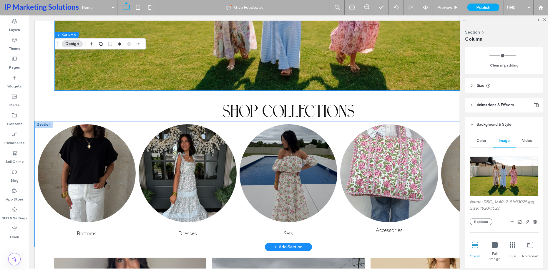
scroll to position [177, 0]
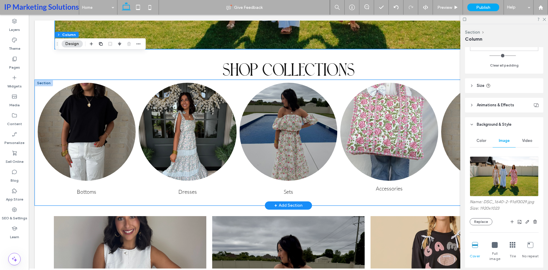
click at [51, 168] on div "Bottoms Button" at bounding box center [87, 143] width 98 height 120
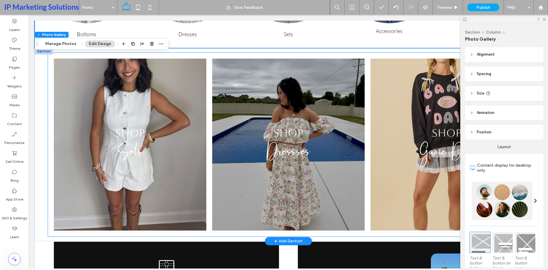
scroll to position [324, 0]
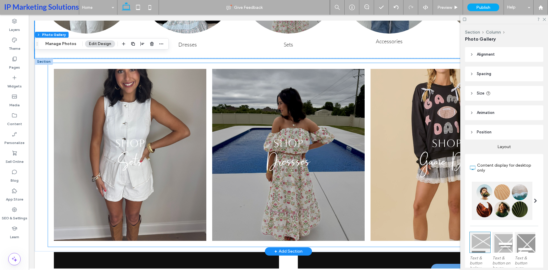
click at [174, 152] on link at bounding box center [130, 155] width 152 height 172
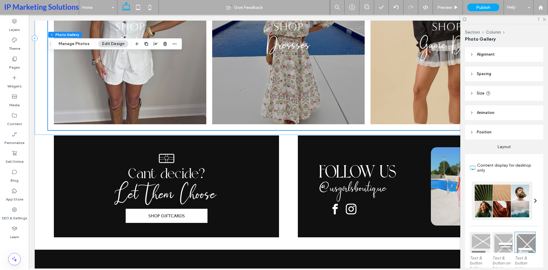
scroll to position [441, 0]
